Goal: Book appointment/travel/reservation

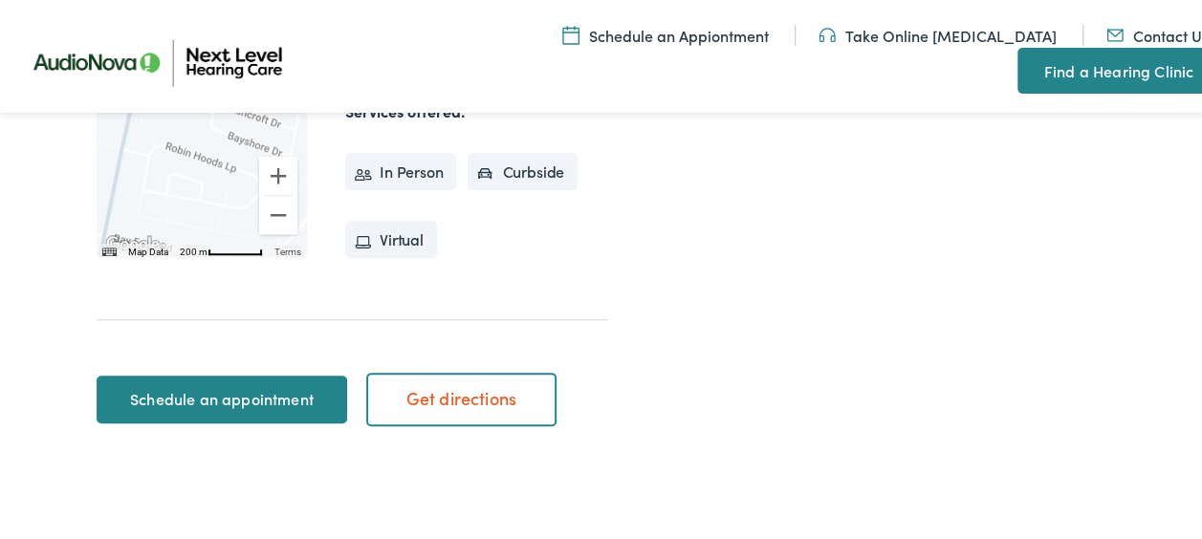
scroll to position [669, 0]
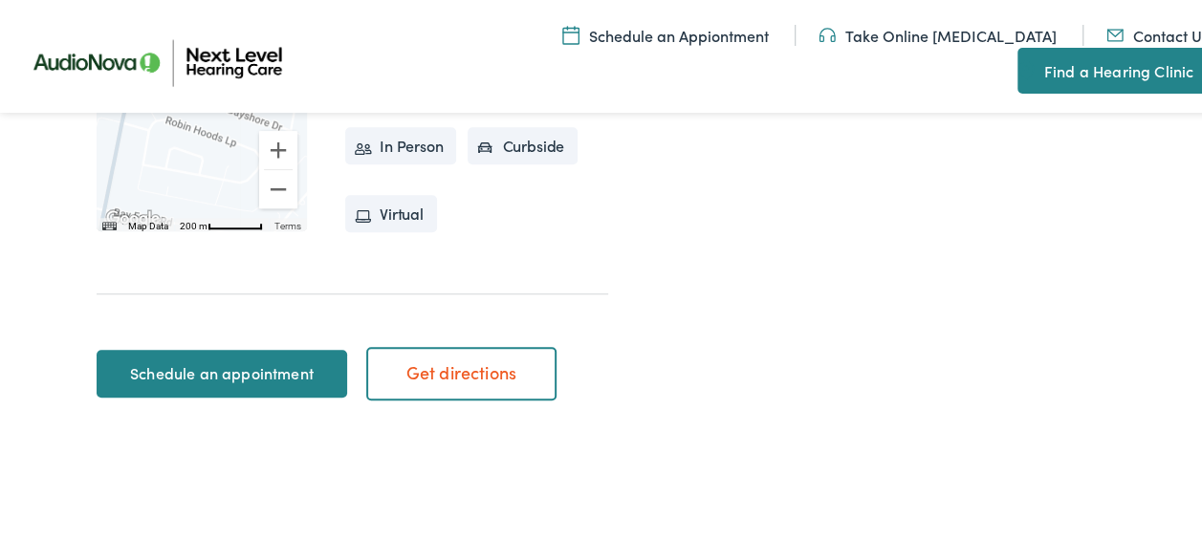
click at [210, 382] on link "Schedule an appointment" at bounding box center [222, 371] width 251 height 48
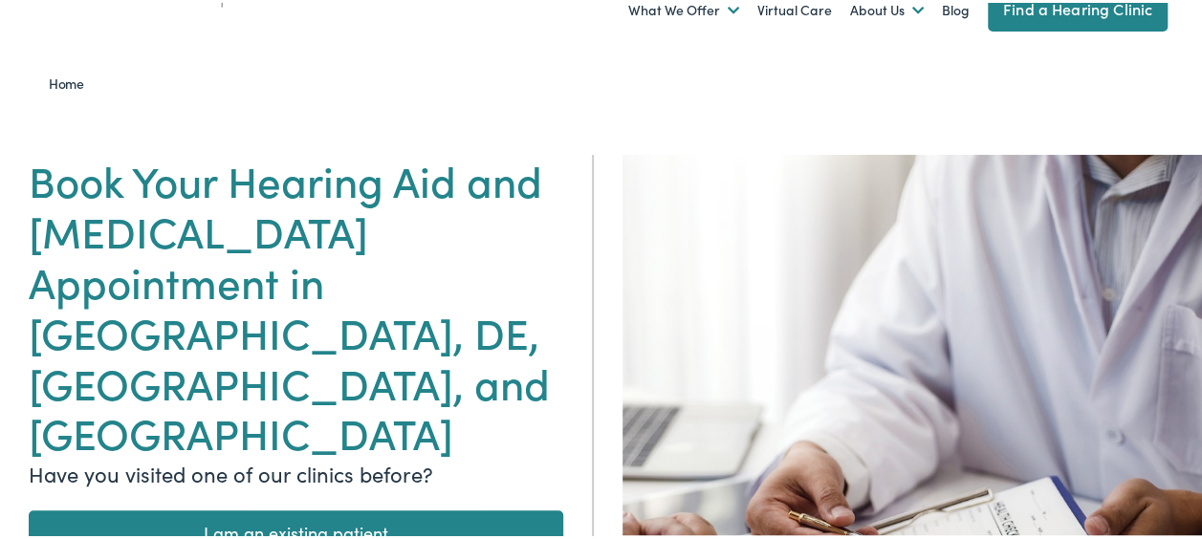
scroll to position [191, 0]
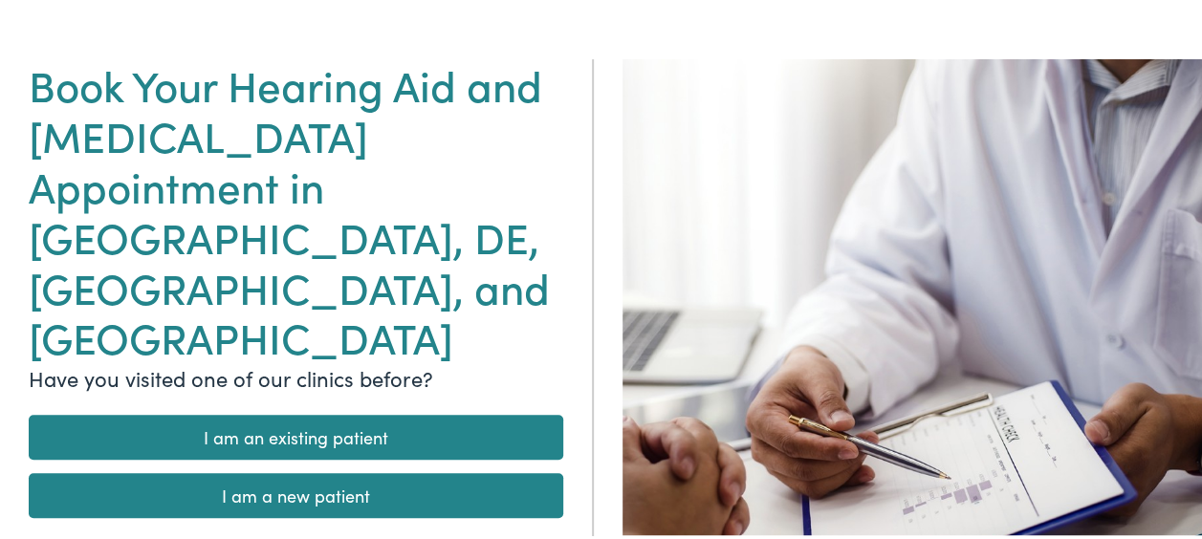
click at [365, 470] on link "I am a new patient" at bounding box center [296, 492] width 535 height 45
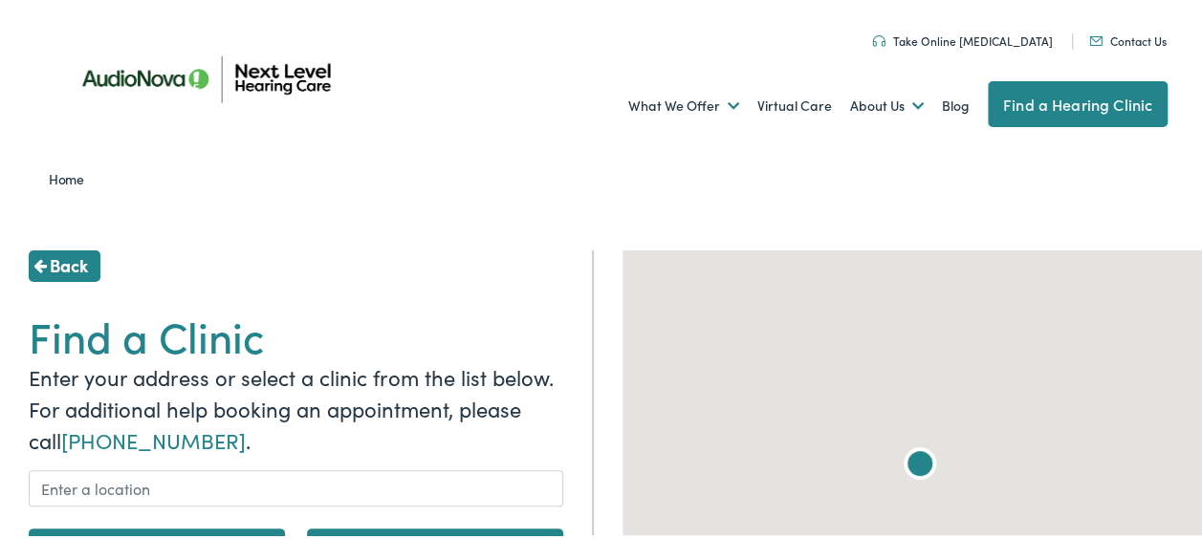
scroll to position [96, 0]
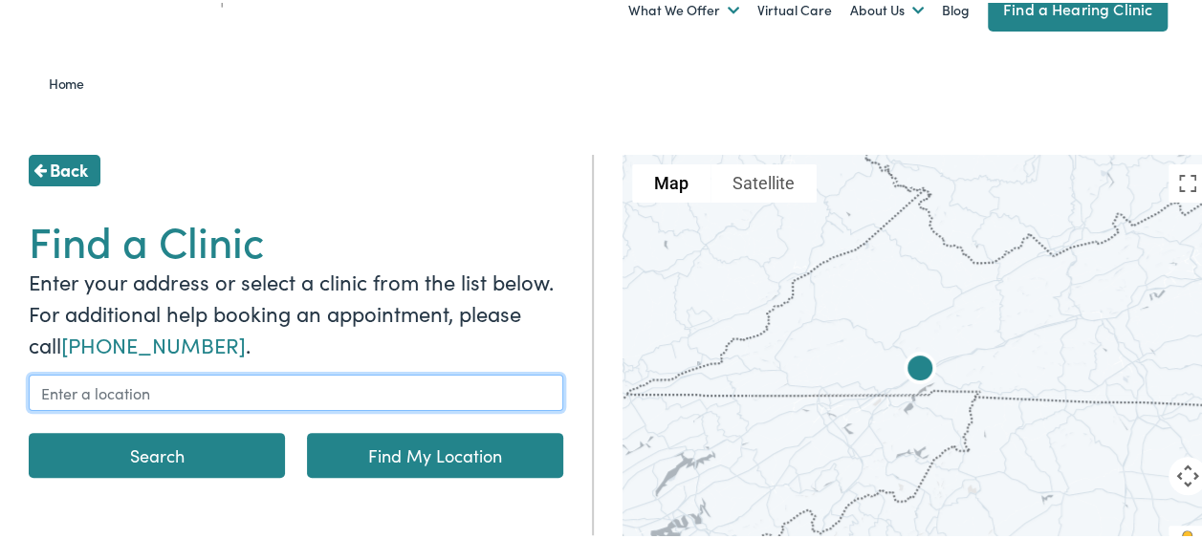
click at [237, 388] on input "text" at bounding box center [296, 390] width 535 height 36
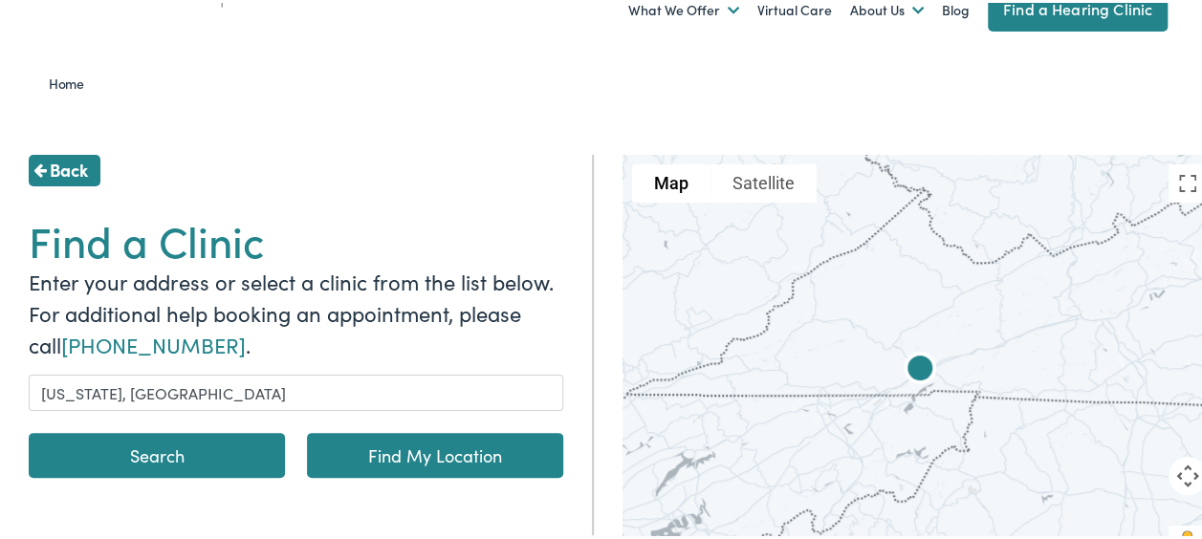
click at [151, 457] on button "Search" at bounding box center [157, 452] width 256 height 45
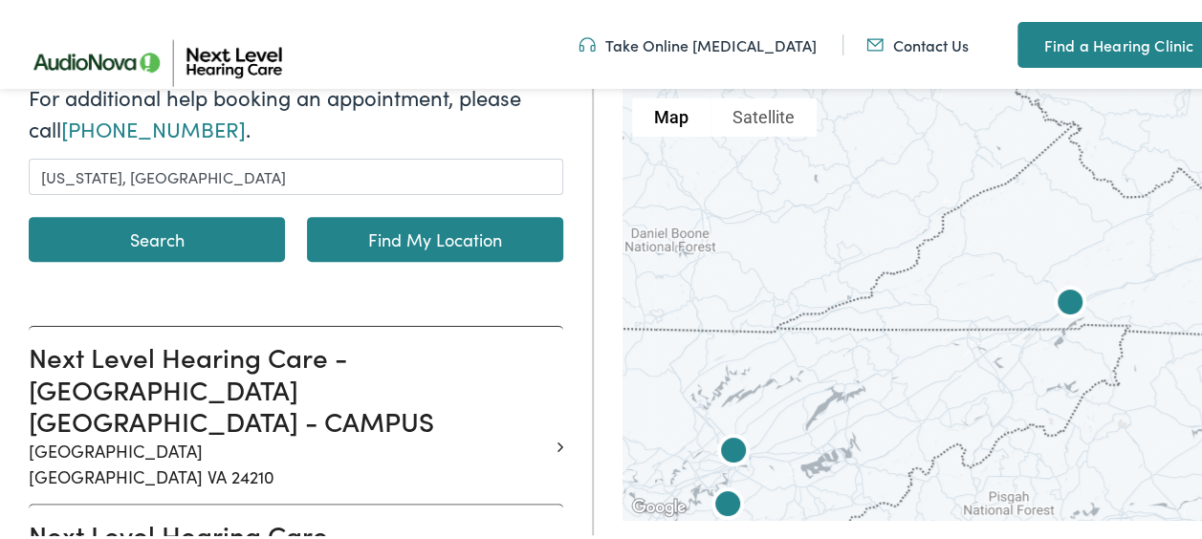
scroll to position [287, 0]
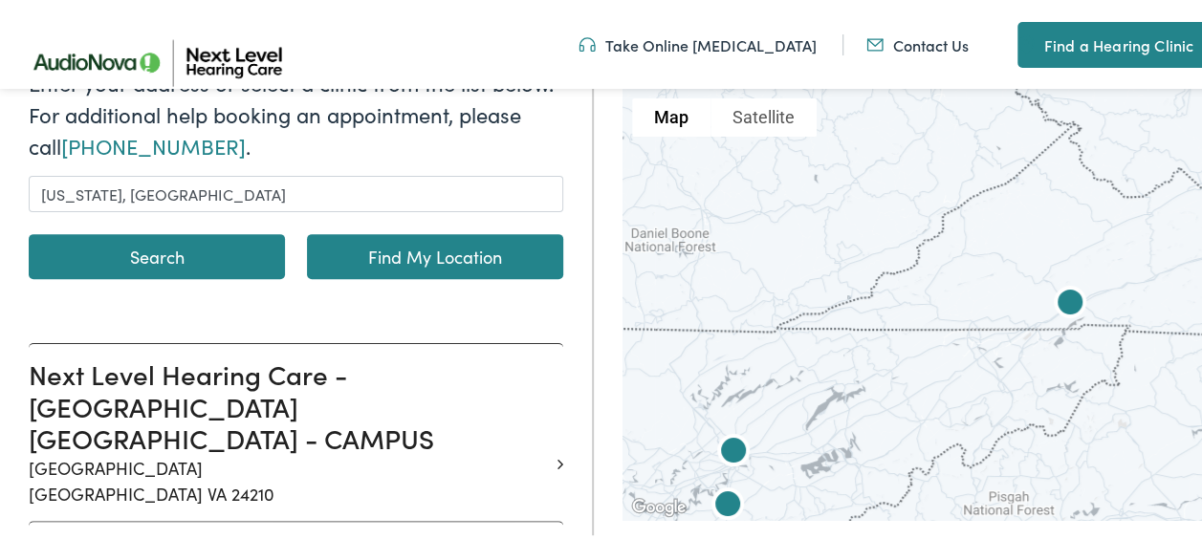
click at [172, 270] on button "Search" at bounding box center [157, 253] width 256 height 45
click at [173, 256] on button "Search" at bounding box center [157, 253] width 256 height 45
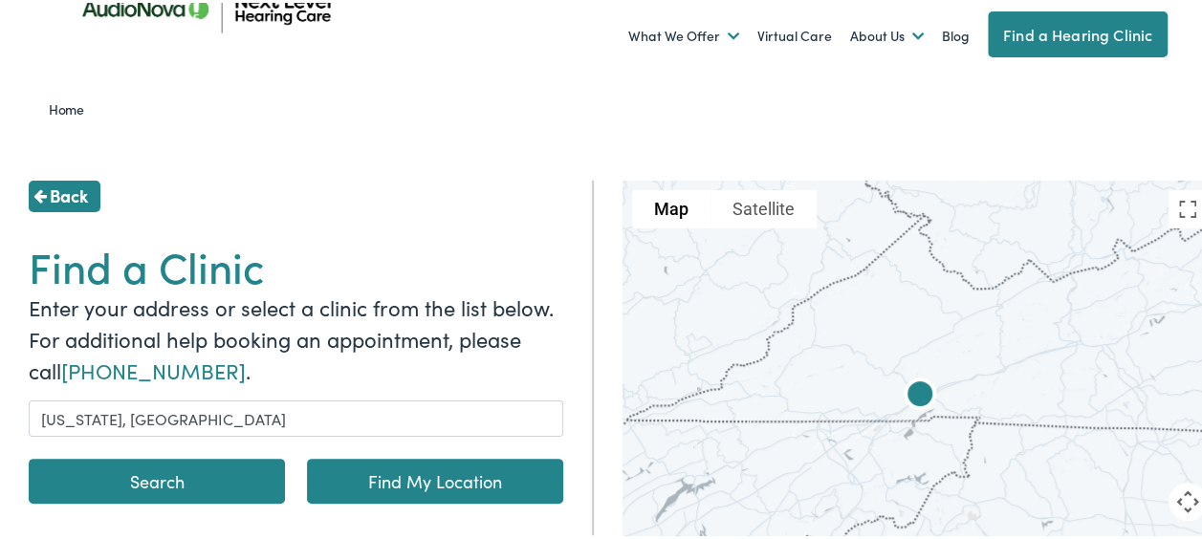
scroll to position [96, 0]
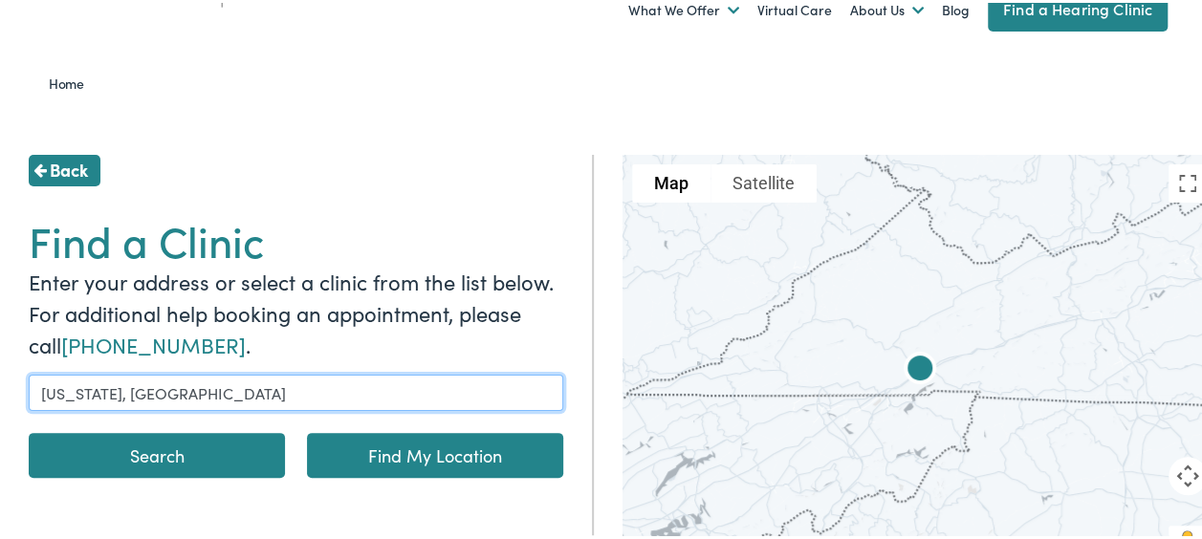
click at [40, 390] on input "[US_STATE], [GEOGRAPHIC_DATA]" at bounding box center [296, 390] width 535 height 36
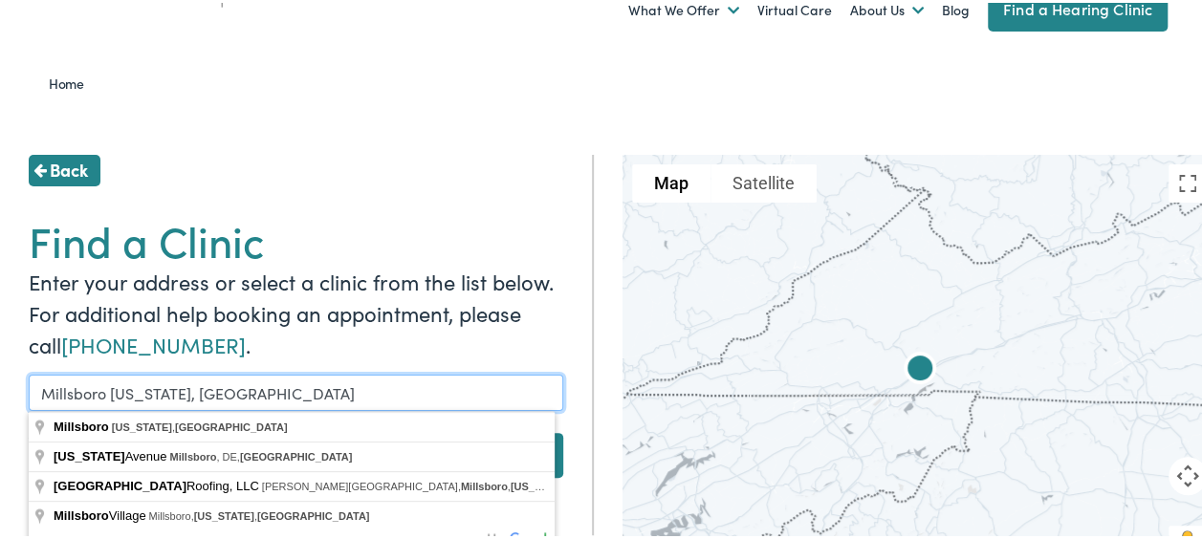
click at [29, 430] on button "Search" at bounding box center [157, 452] width 256 height 45
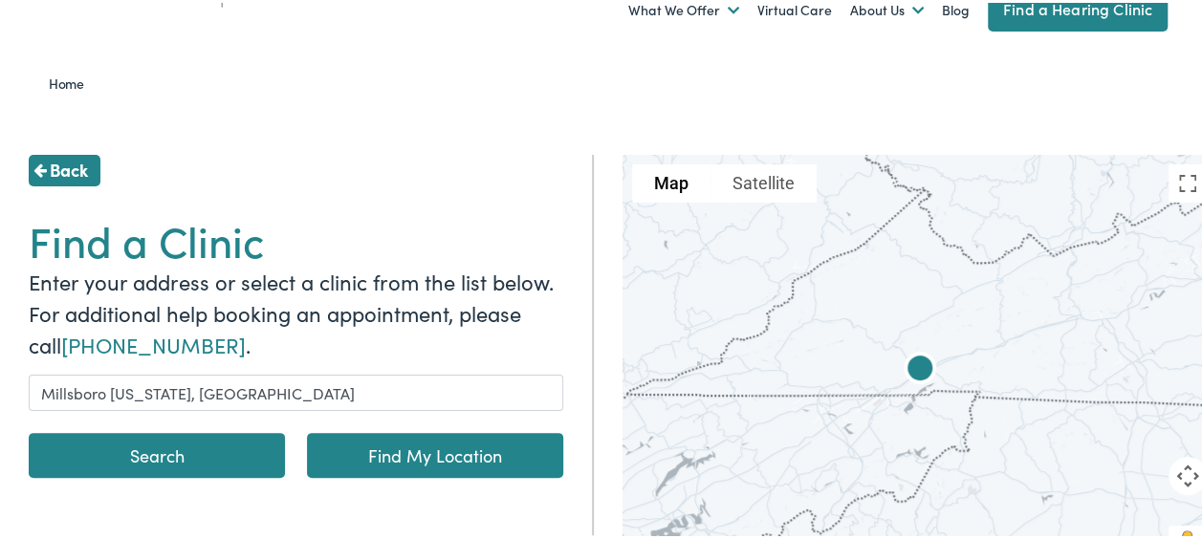
click at [386, 457] on link "Find My Location" at bounding box center [435, 452] width 256 height 45
click at [382, 456] on link "Find My Location" at bounding box center [435, 452] width 256 height 45
click at [233, 437] on button "Search" at bounding box center [157, 452] width 256 height 45
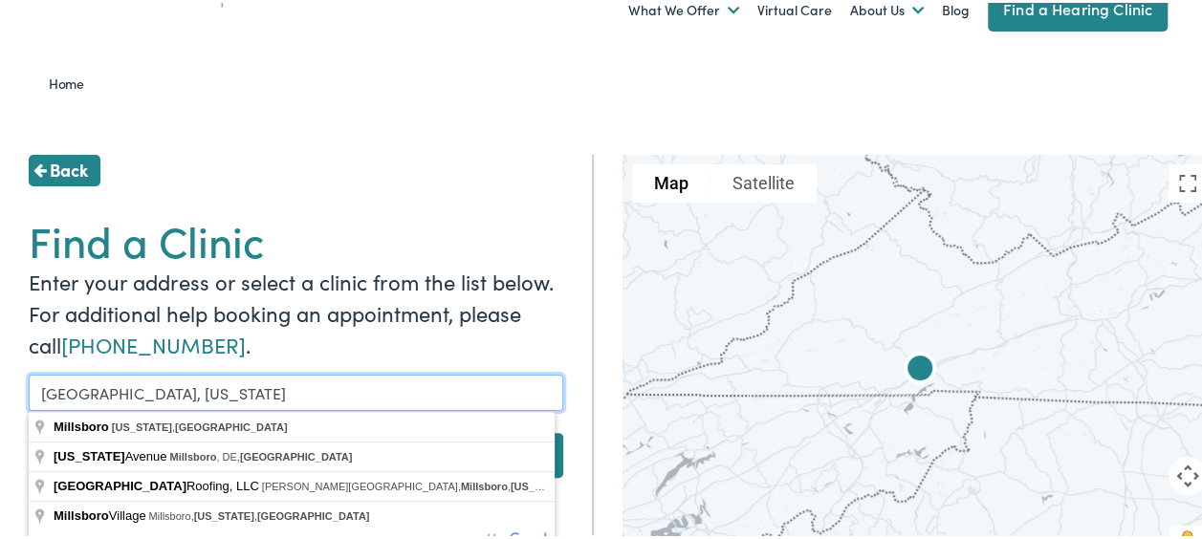
click at [193, 385] on input "[GEOGRAPHIC_DATA], [US_STATE]" at bounding box center [296, 390] width 535 height 36
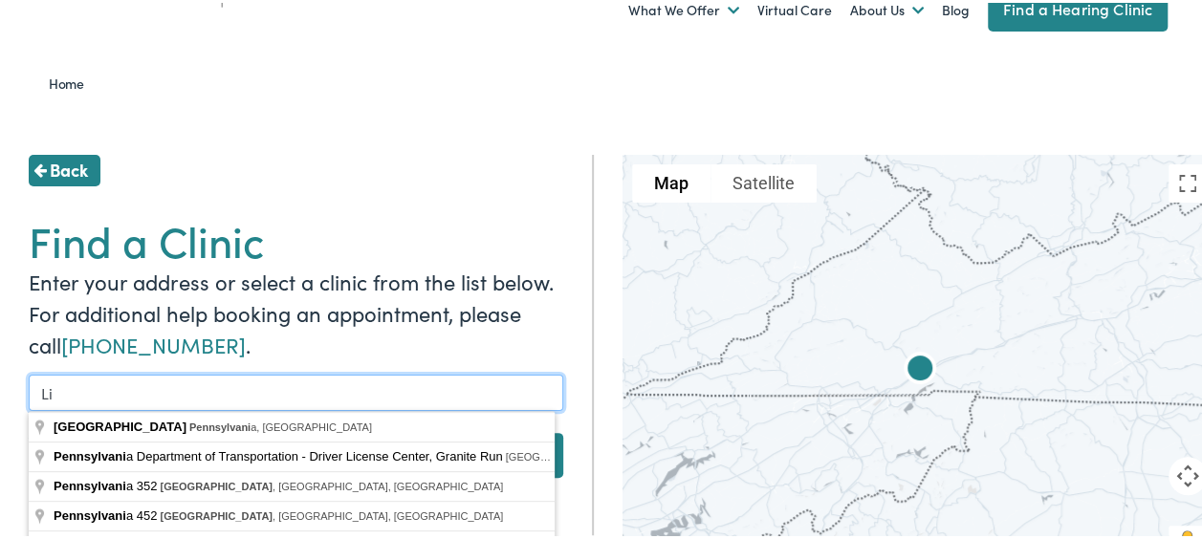
type input "L"
